Goal: Check status: Check status

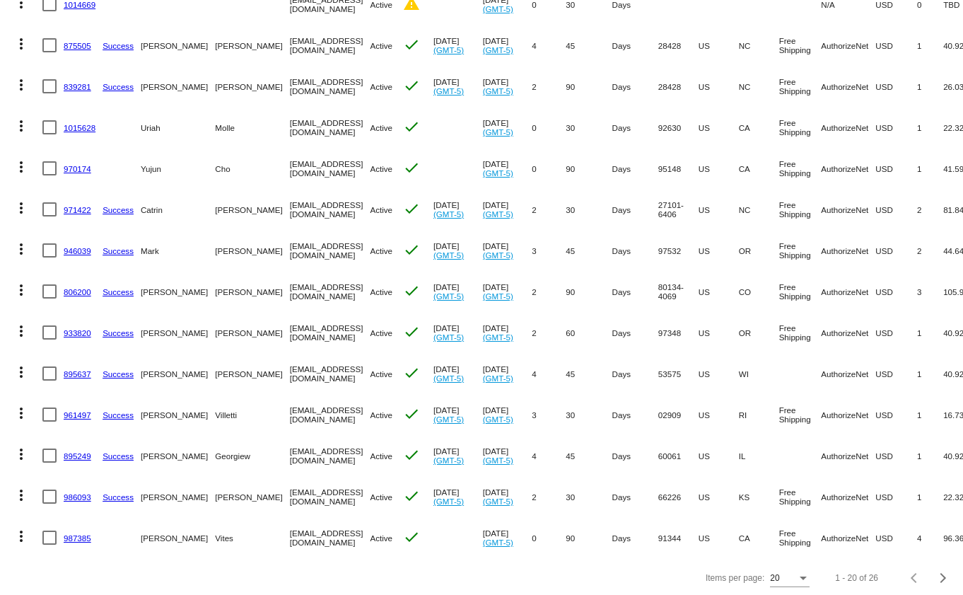
scroll to position [454, 0]
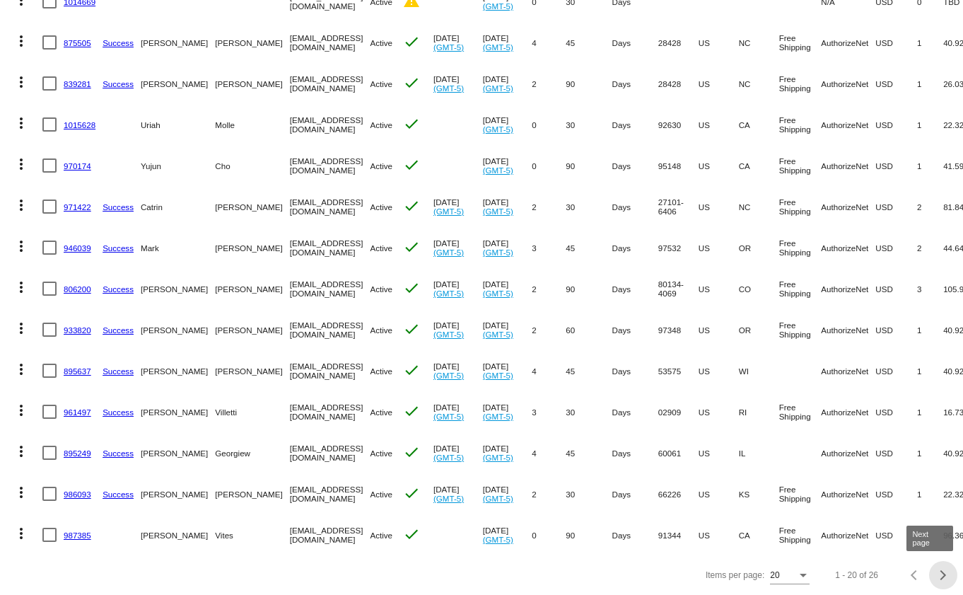
click at [936, 574] on div "Next page" at bounding box center [941, 575] width 10 height 10
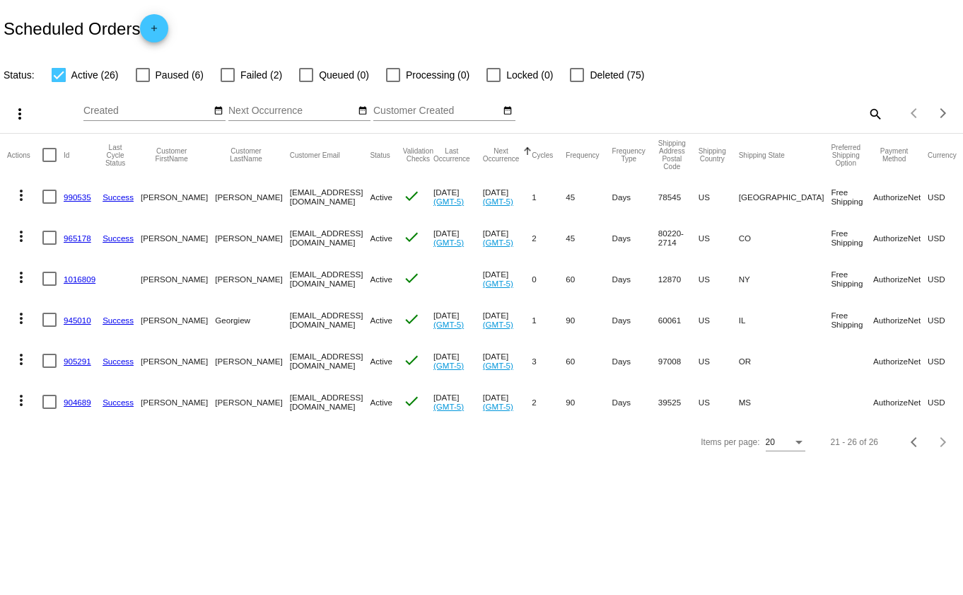
scroll to position [0, 0]
click at [911, 447] on div "Previous page" at bounding box center [916, 442] width 10 height 10
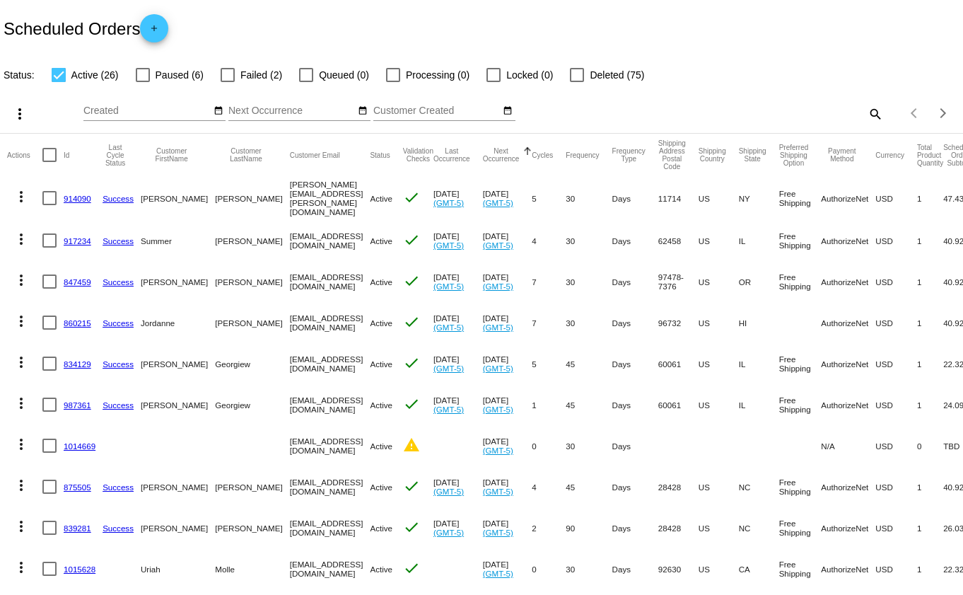
click at [866, 110] on mat-icon "search" at bounding box center [874, 114] width 17 height 22
click at [790, 112] on input "Search" at bounding box center [763, 110] width 240 height 11
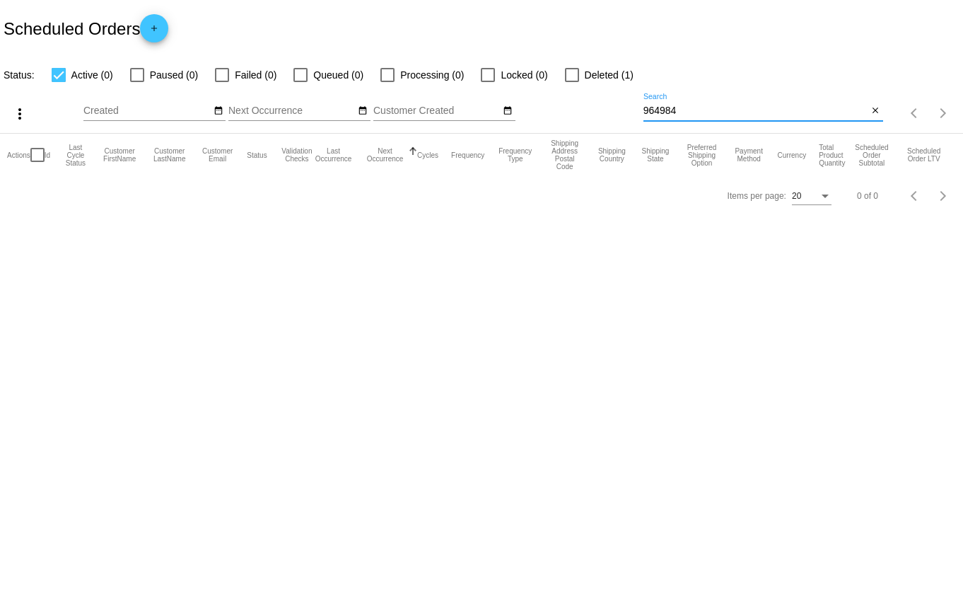
type input "964984"
click at [62, 79] on div at bounding box center [59, 75] width 14 height 14
click at [59, 82] on input "Active (0)" at bounding box center [58, 82] width 1 height 1
checkbox input "false"
